Goal: Task Accomplishment & Management: Manage account settings

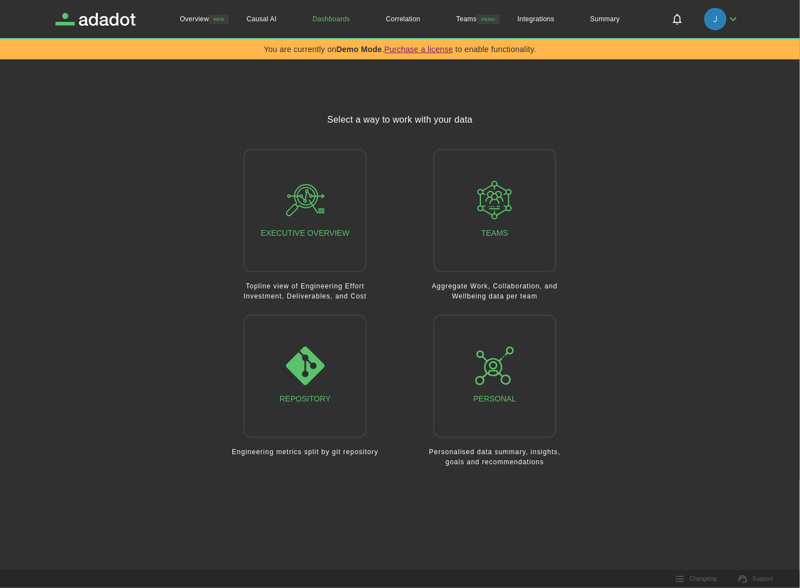
click at [733, 27] on button "button" at bounding box center [721, 18] width 45 height 29
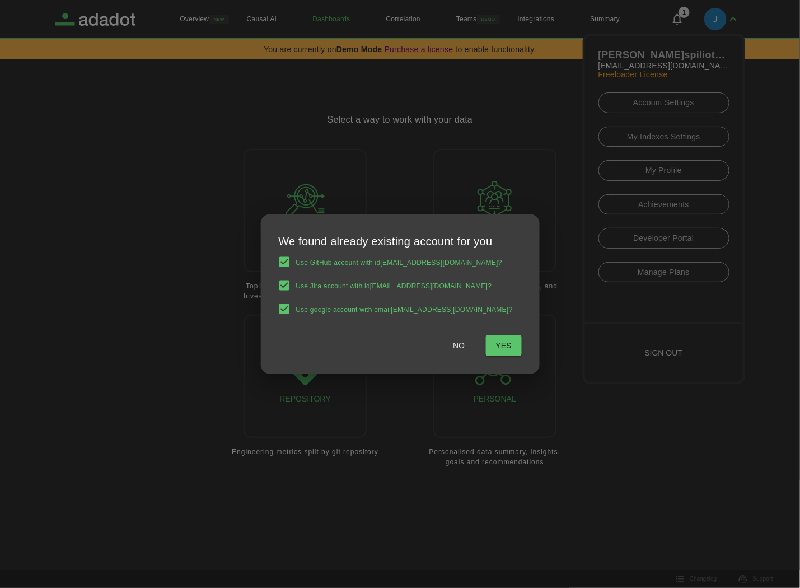
click at [673, 347] on div at bounding box center [400, 294] width 800 height 588
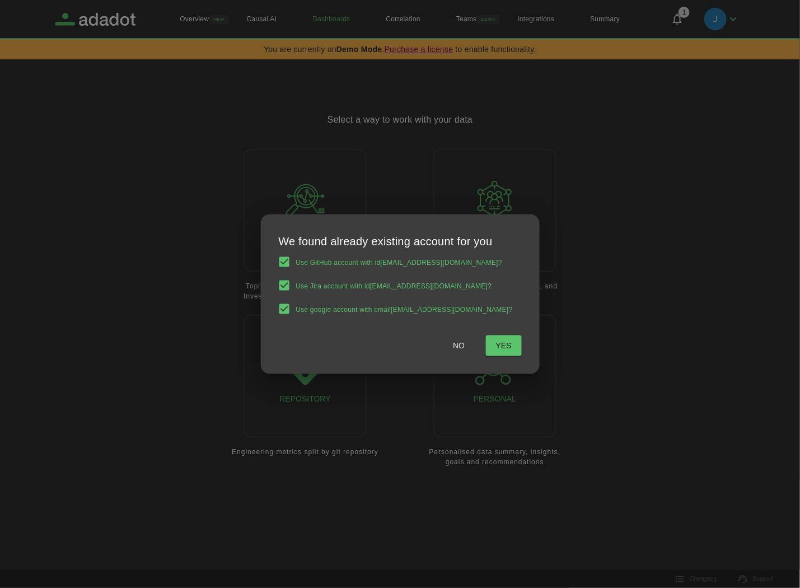
click at [731, 24] on div at bounding box center [400, 294] width 800 height 588
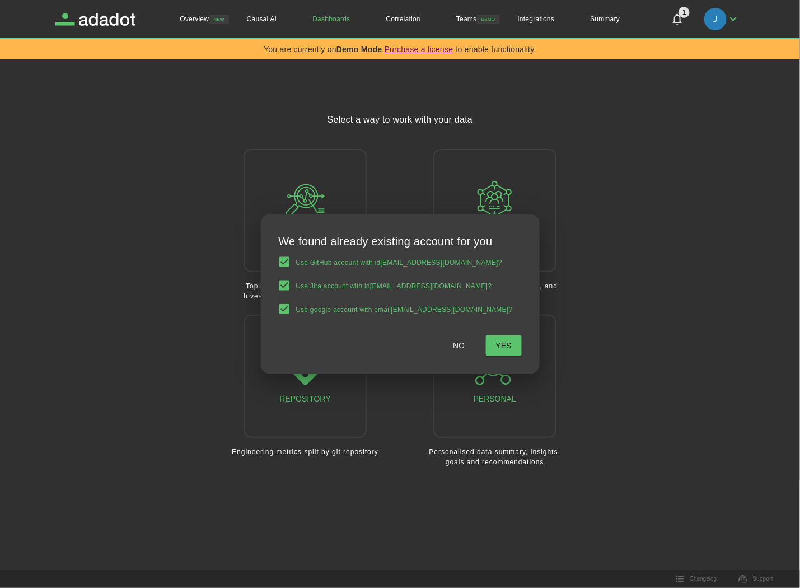
click at [725, 22] on div "We found already existing account for you Use GitHub account with id [EMAIL_ADD…" at bounding box center [400, 294] width 800 height 588
click at [730, 20] on div "We found already existing account for you Use GitHub account with id [EMAIL_ADD…" at bounding box center [400, 294] width 800 height 588
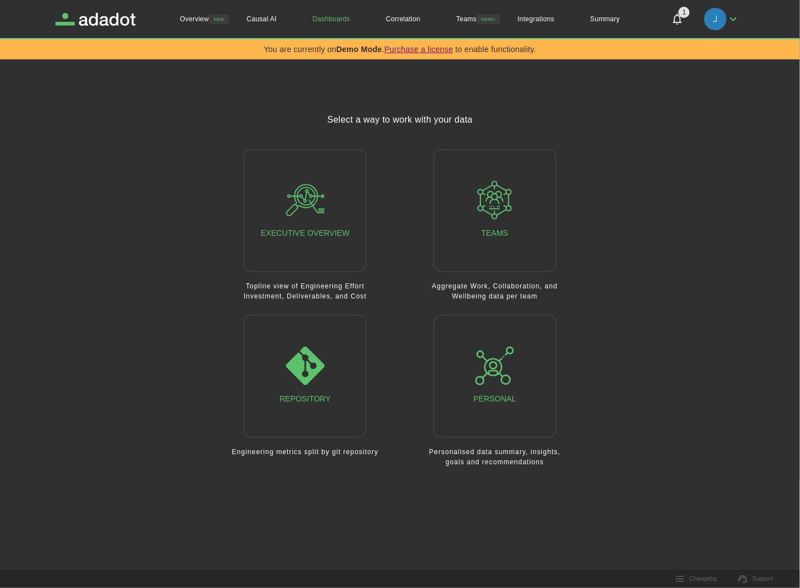
click at [731, 15] on div at bounding box center [400, 294] width 800 height 588
click at [731, 23] on div at bounding box center [400, 294] width 800 height 588
click at [738, 24] on div at bounding box center [400, 294] width 800 height 588
click at [727, 22] on div at bounding box center [400, 294] width 800 height 588
click at [710, 17] on img "button" at bounding box center [715, 19] width 22 height 22
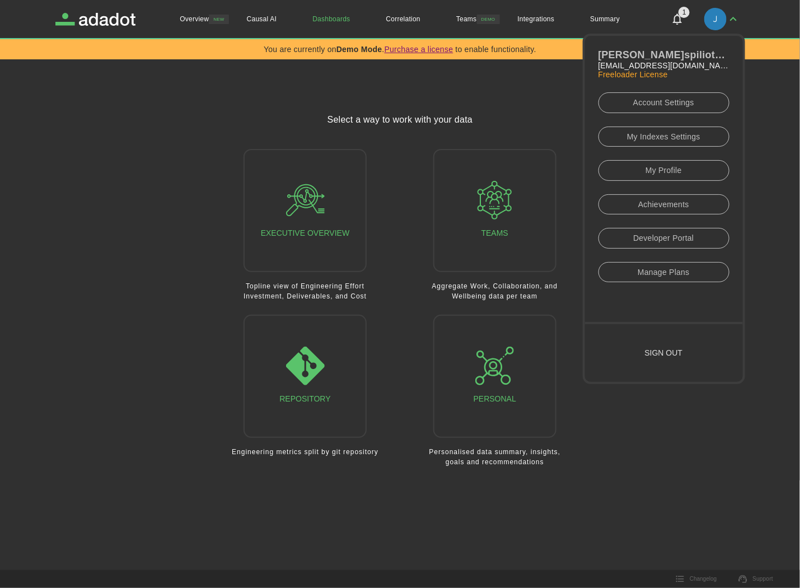
click at [698, 338] on button "Sign out" at bounding box center [664, 353] width 158 height 58
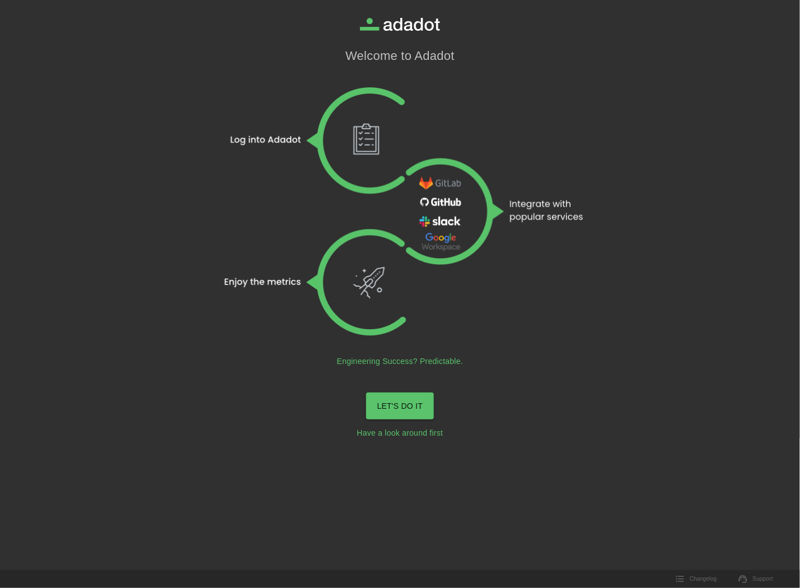
click at [422, 405] on link "LET'S DO IT" at bounding box center [400, 405] width 68 height 27
click at [417, 401] on link "LET'S DO IT" at bounding box center [400, 394] width 86 height 21
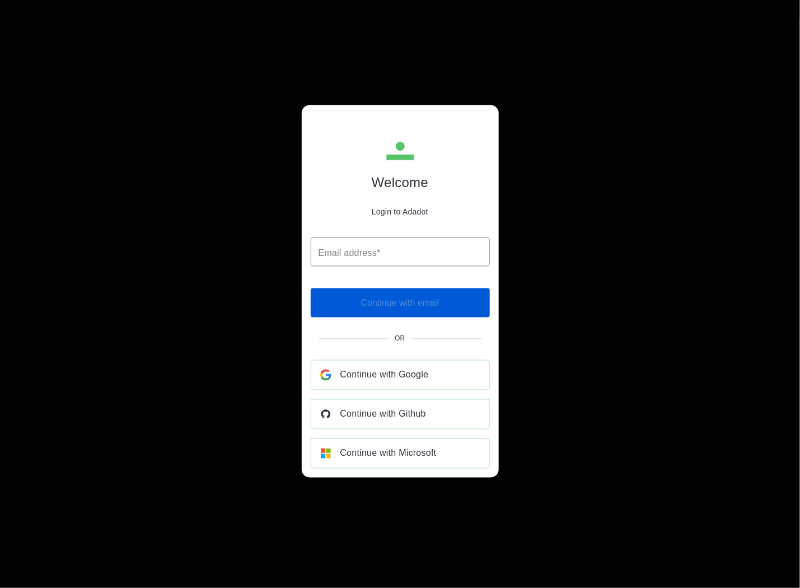
click at [439, 254] on input "Email address*" at bounding box center [400, 251] width 179 height 29
type input "**********"
